Goal: Learn about a topic

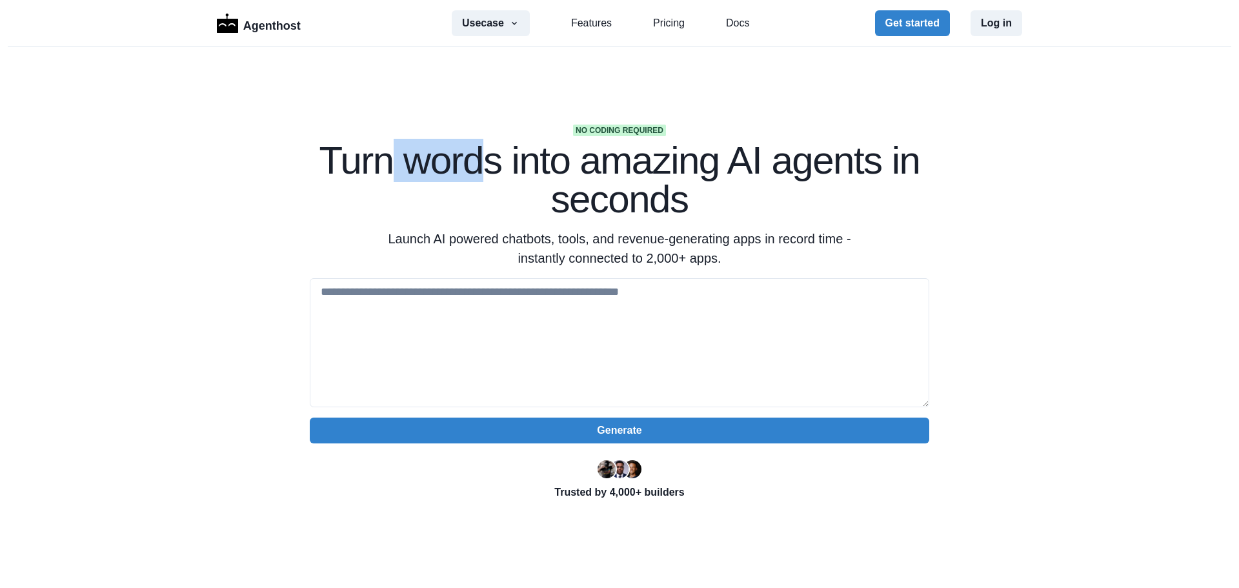
drag, startPoint x: 385, startPoint y: 157, endPoint x: 508, endPoint y: 165, distance: 124.1
click at [494, 164] on h1 "Turn words into amazing AI agents in seconds" at bounding box center [619, 179] width 619 height 77
click at [508, 165] on h1 "Turn words into amazing AI agents in seconds" at bounding box center [619, 179] width 619 height 77
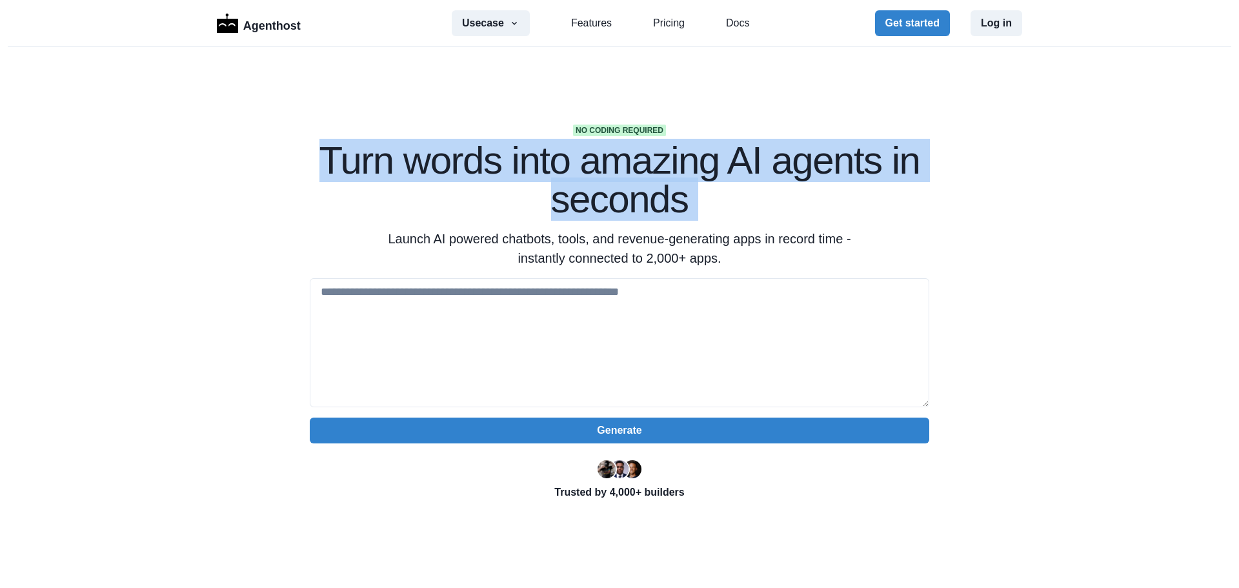
click at [508, 165] on h1 "Turn words into amazing AI agents in seconds" at bounding box center [619, 179] width 619 height 77
click at [458, 208] on h1 "Turn words into amazing AI agents in seconds" at bounding box center [619, 179] width 619 height 77
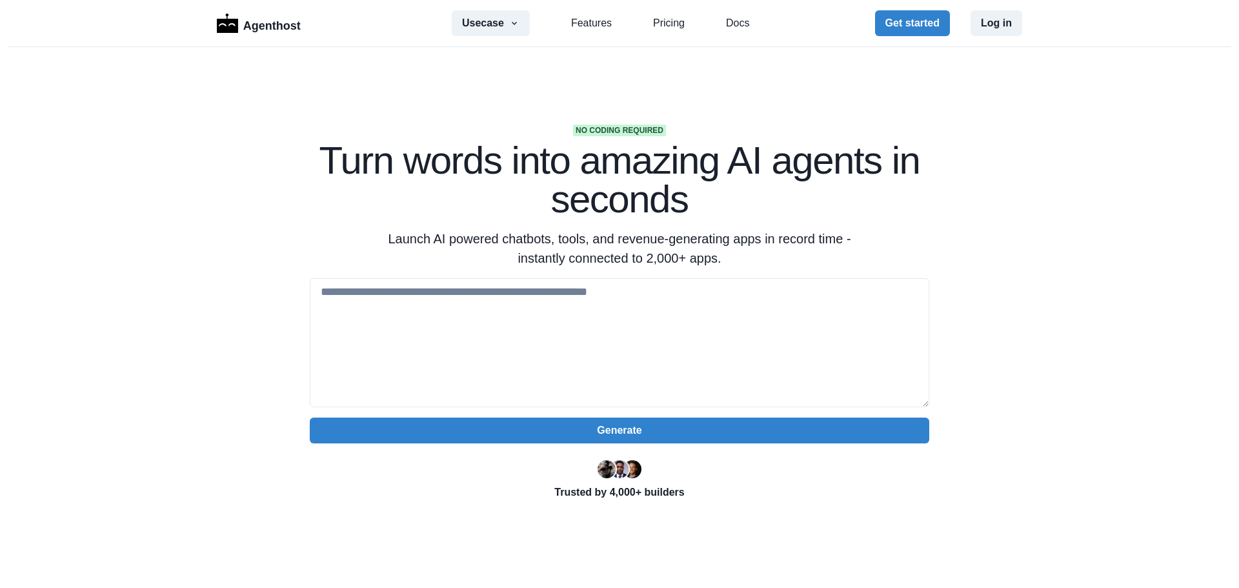
click at [412, 247] on p "Launch AI powered chatbots, tools, and revenue-generating apps in record time -…" at bounding box center [620, 248] width 496 height 39
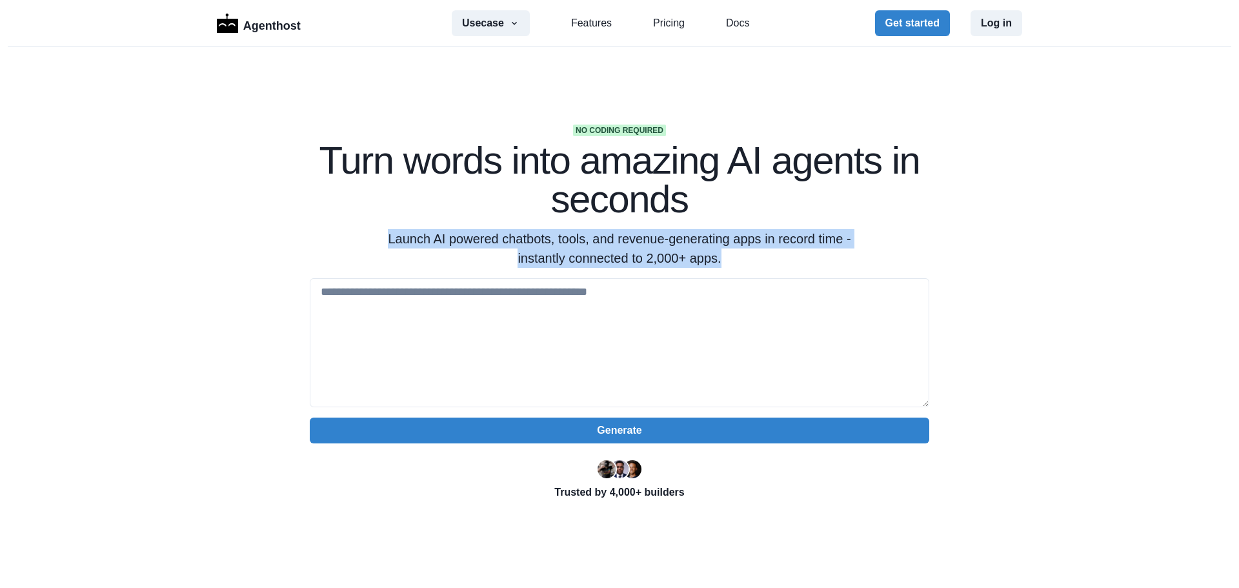
click at [412, 247] on p "Launch AI powered chatbots, tools, and revenue-generating apps in record time -…" at bounding box center [620, 248] width 496 height 39
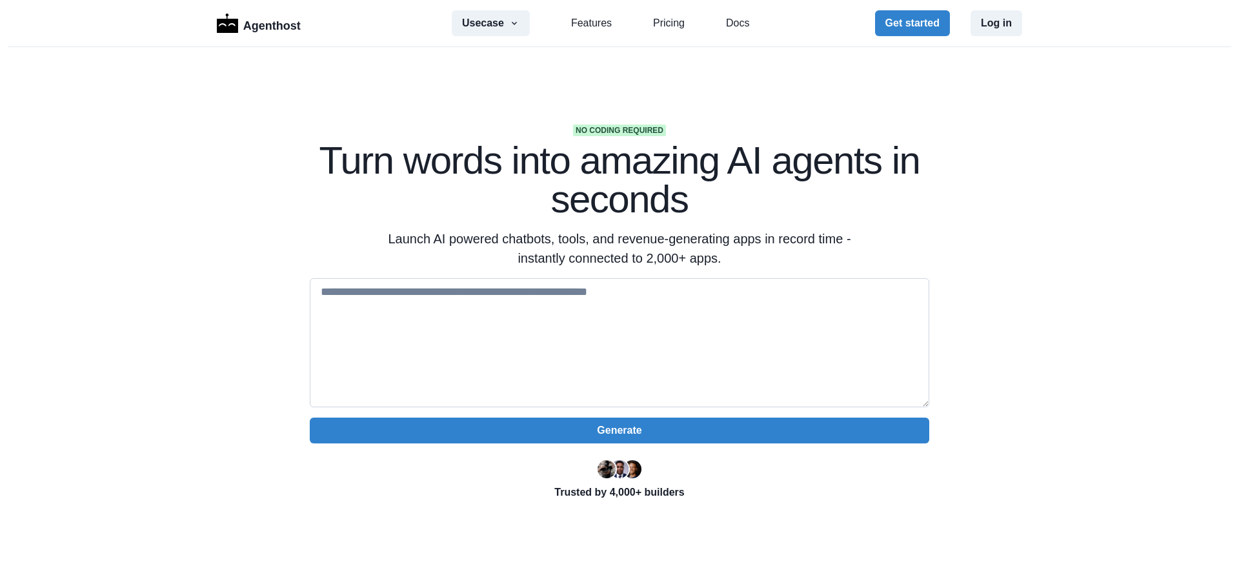
click at [412, 299] on textarea at bounding box center [619, 342] width 619 height 129
click at [410, 299] on textarea at bounding box center [619, 342] width 619 height 129
